Goal: Communication & Community: Answer question/provide support

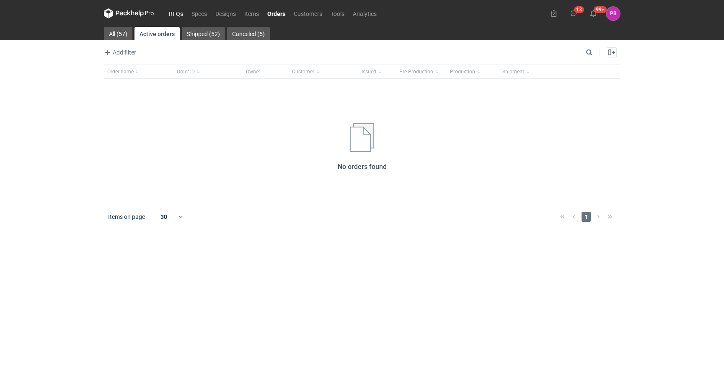
click at [170, 14] on link "RFQs" at bounding box center [176, 13] width 23 height 10
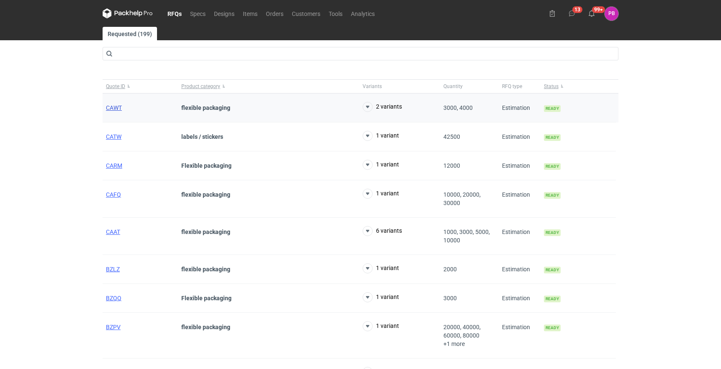
click at [113, 106] on span "CAWT" at bounding box center [114, 107] width 16 height 7
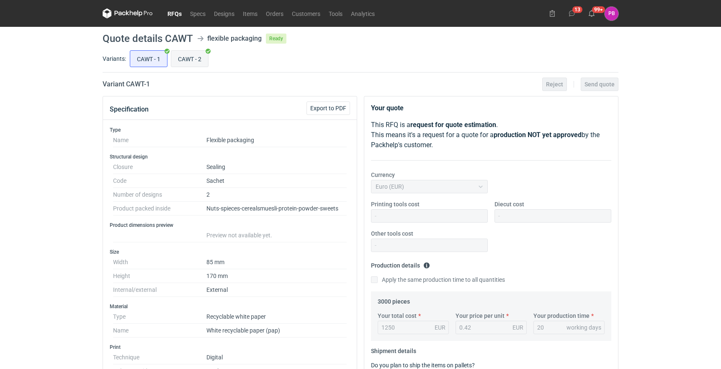
click at [186, 58] on input "CAWT - 2" at bounding box center [189, 59] width 37 height 16
radio input "true"
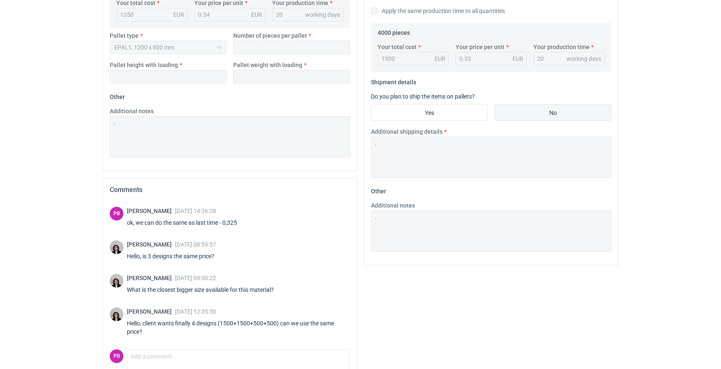
scroll to position [305, 0]
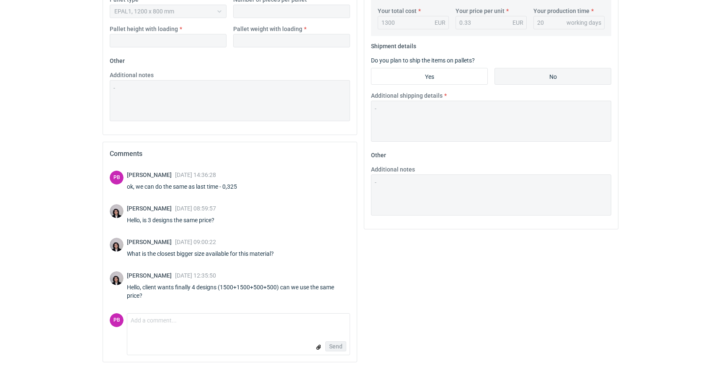
click at [156, 334] on form "Comment message Send" at bounding box center [238, 334] width 223 height 42
click at [162, 327] on textarea "Comment message" at bounding box center [238, 322] width 222 height 18
click at [241, 323] on textarea "Hi [PERSON_NAME], as long as you are ok with the quantity" at bounding box center [238, 322] width 222 height 18
click at [244, 321] on textarea "Hi [PERSON_NAME], as long as you are ok with the quantity" at bounding box center [238, 322] width 222 height 18
click at [300, 320] on textarea "Hi [PERSON_NAME], as long as you are ok with the possible quantity" at bounding box center [238, 322] width 222 height 18
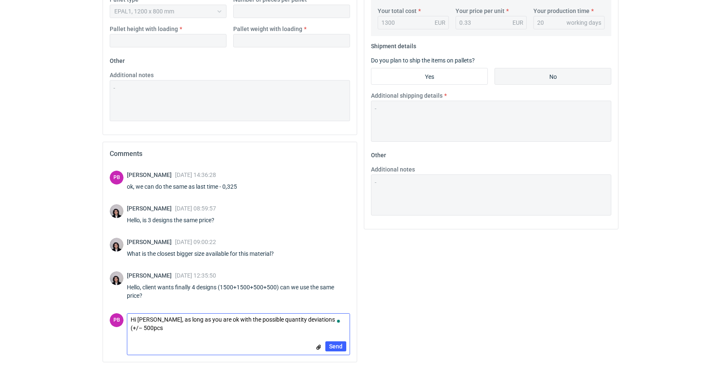
scroll to position [0, 0]
type textarea "Hi [PERSON_NAME], as long as you are ok with the possible quantity deviations (…"
click at [342, 354] on span "Send" at bounding box center [335, 352] width 13 height 6
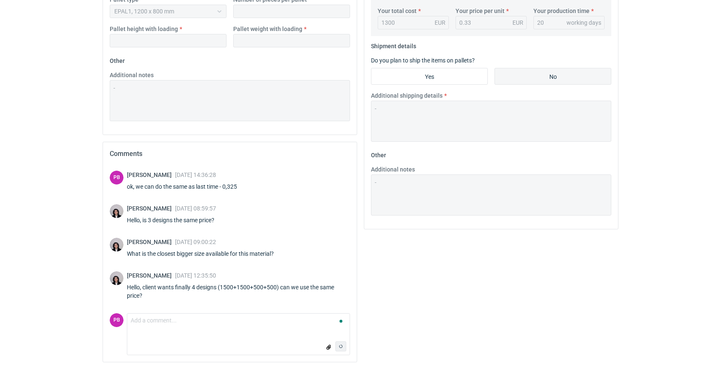
scroll to position [171, 0]
